Goal: Information Seeking & Learning: Learn about a topic

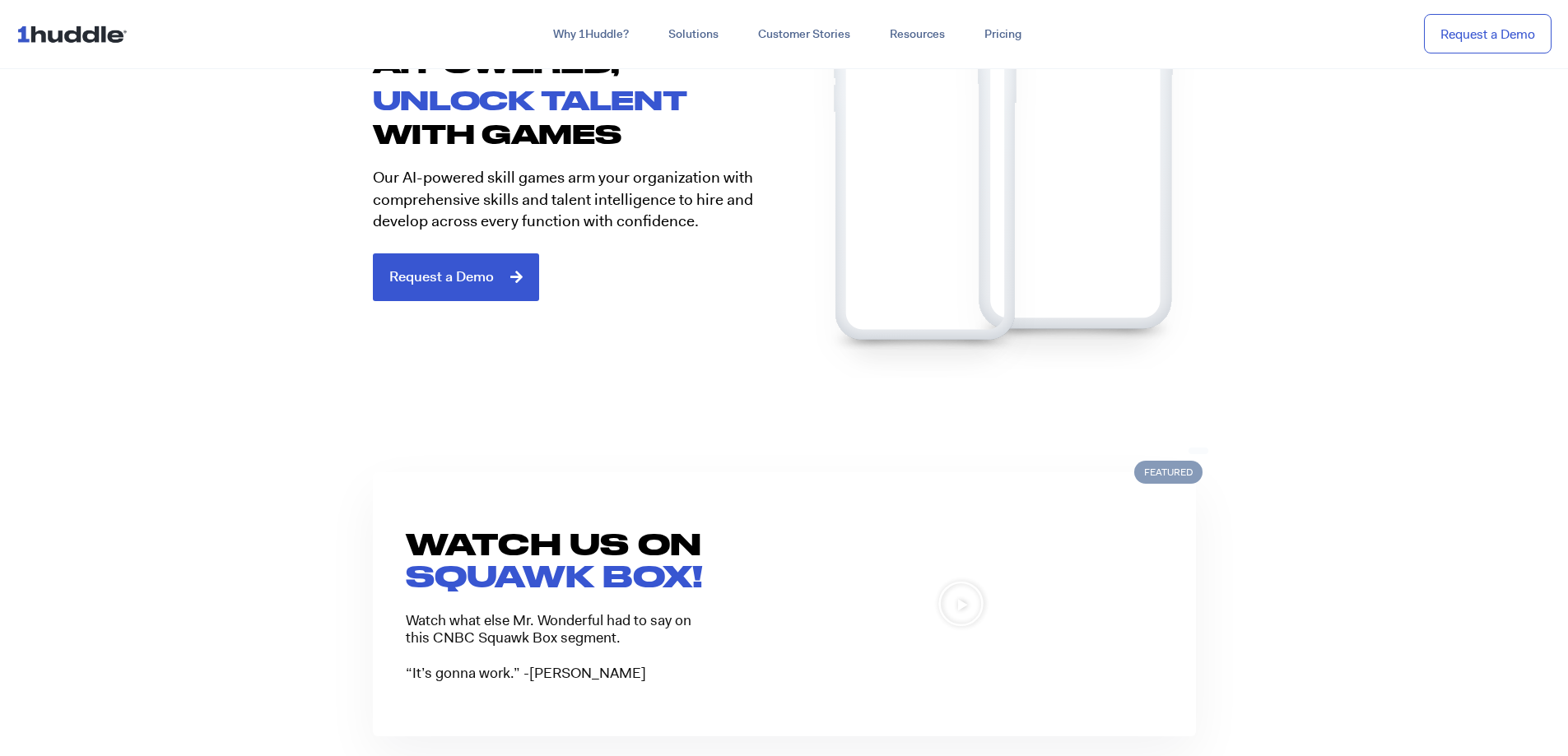
scroll to position [1152, 0]
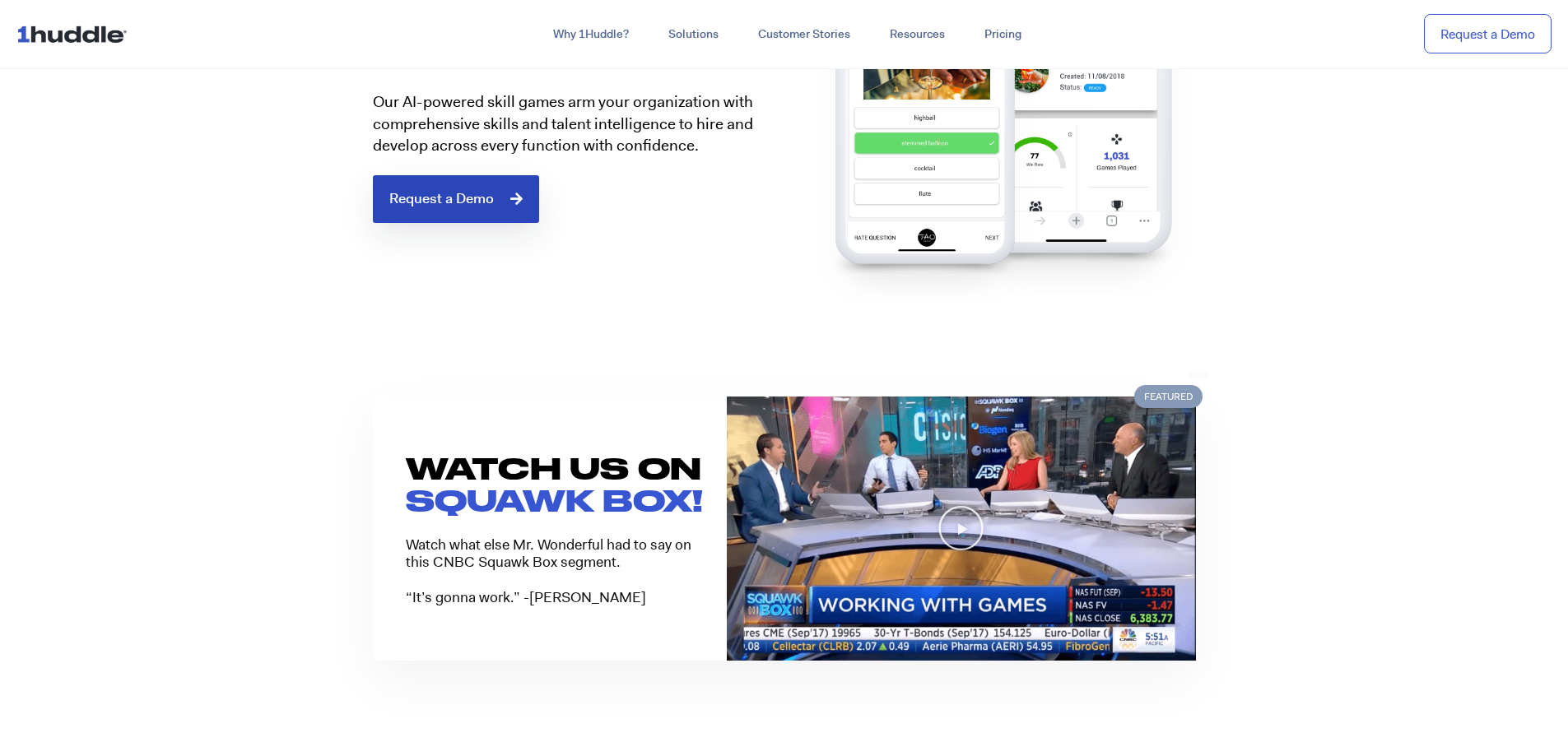
click at [496, 217] on link "Request a Demo" at bounding box center [456, 199] width 166 height 48
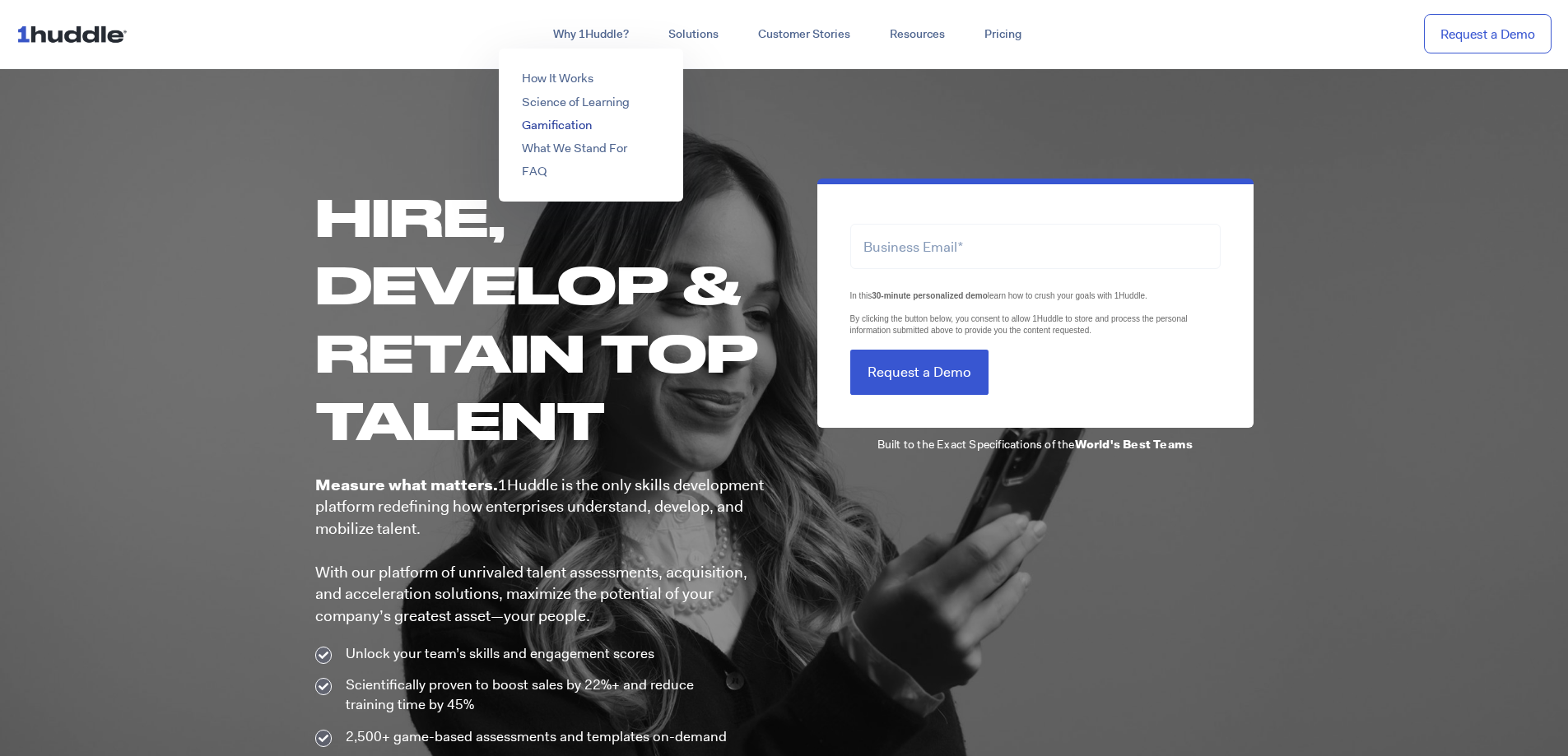
click at [576, 123] on link "Gamification" at bounding box center [557, 125] width 70 height 17
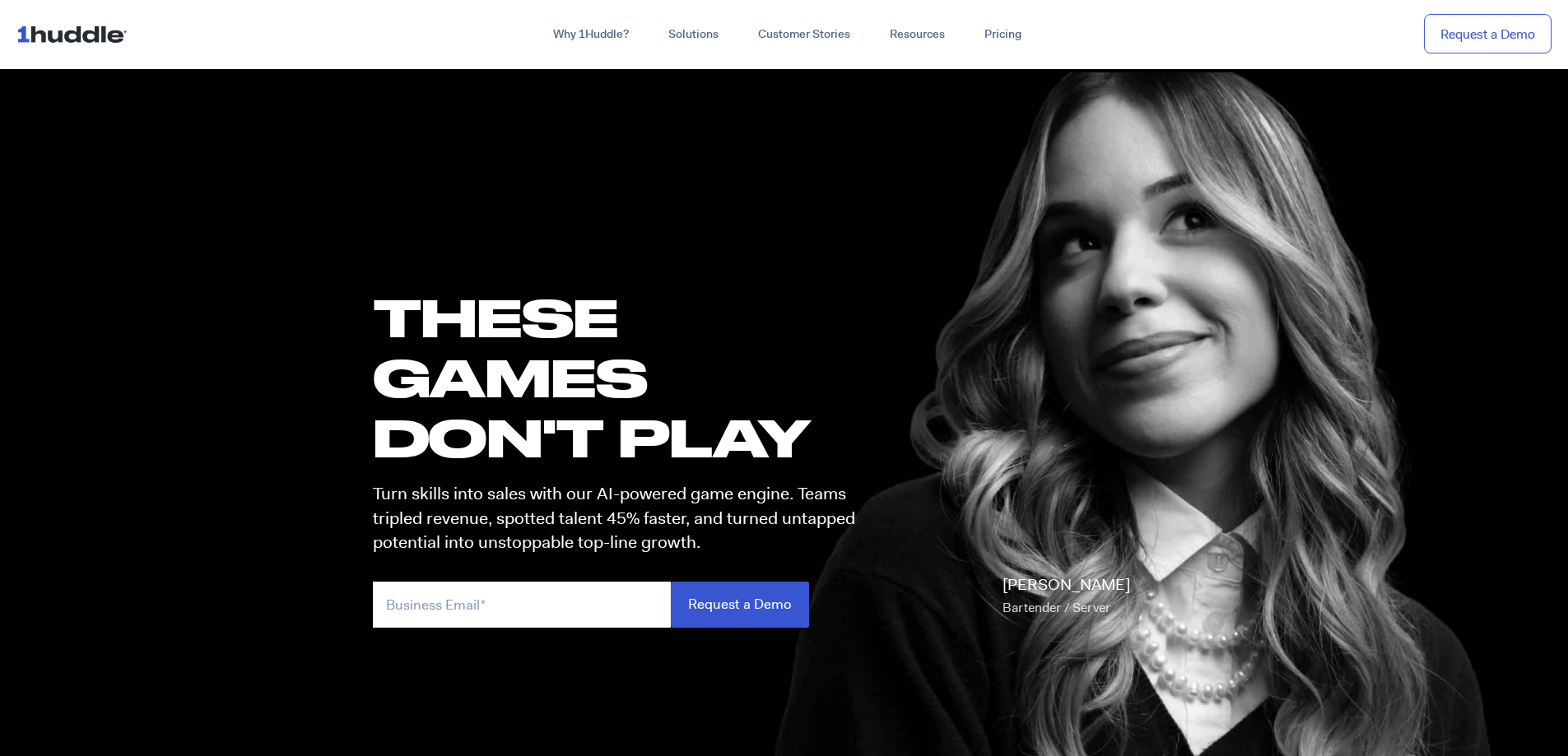
click at [57, 34] on img at bounding box center [76, 34] width 118 height 32
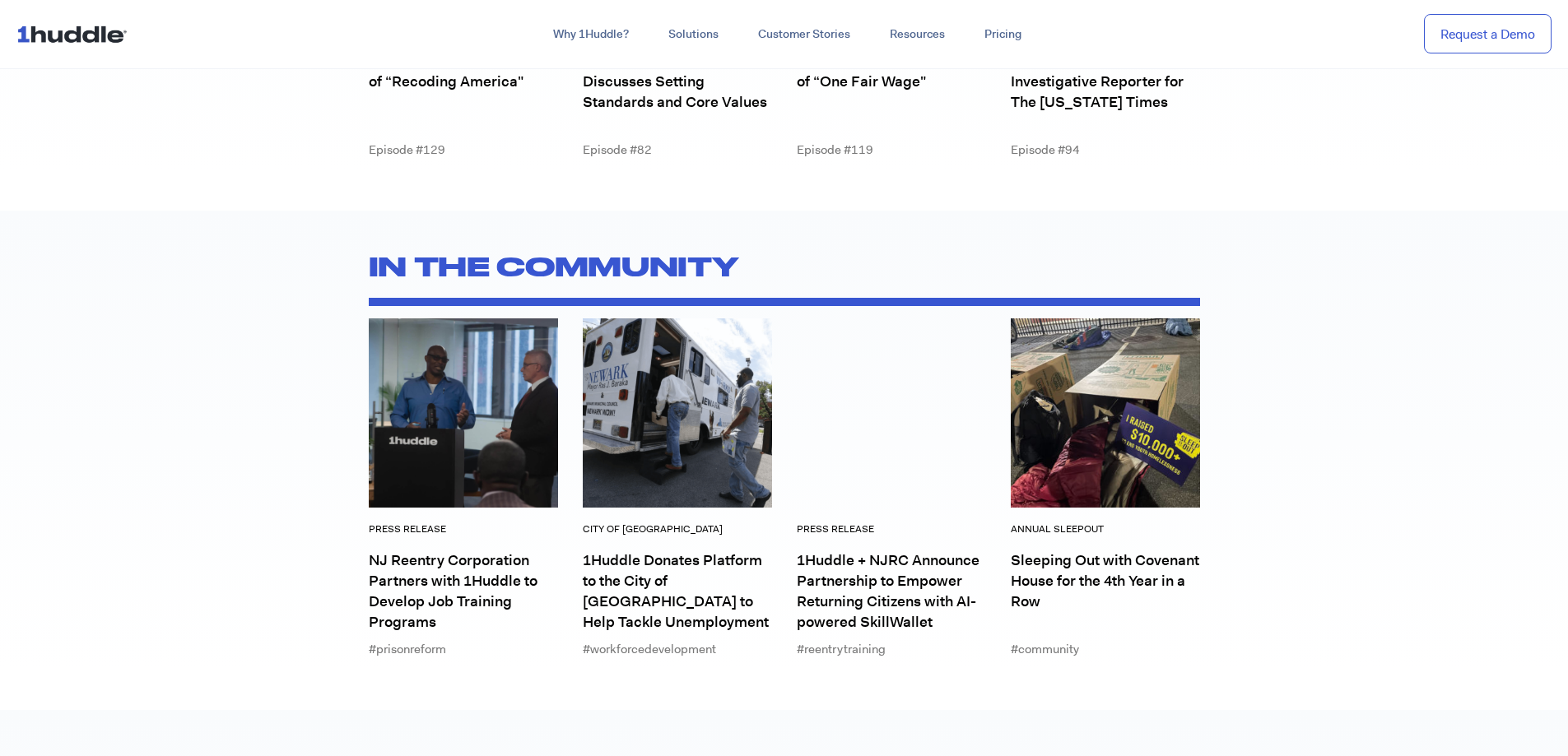
scroll to position [6252, 0]
